Goal: Find contact information: Find contact information

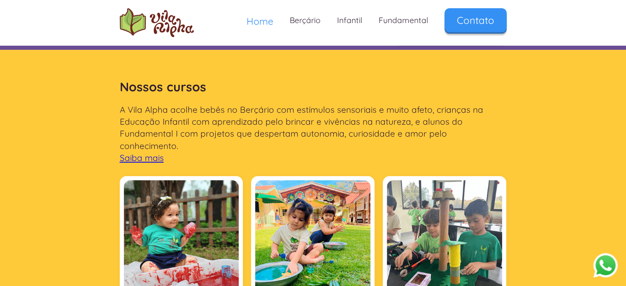
scroll to position [249, 0]
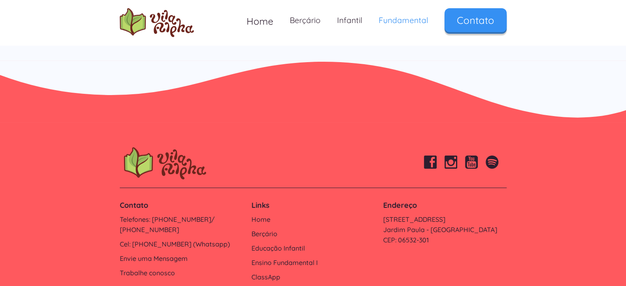
scroll to position [2893, 0]
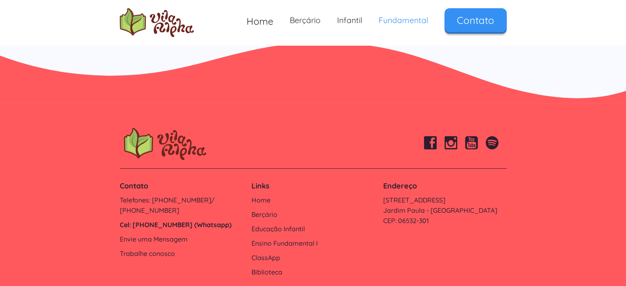
click at [181, 220] on link "Cel: [PHONE_NUMBER] (Whatsapp)" at bounding box center [181, 225] width 123 height 10
click at [137, 220] on link "Cel: [PHONE_NUMBER] (Whatsapp)" at bounding box center [181, 225] width 123 height 10
